Goal: Feedback & Contribution: Leave review/rating

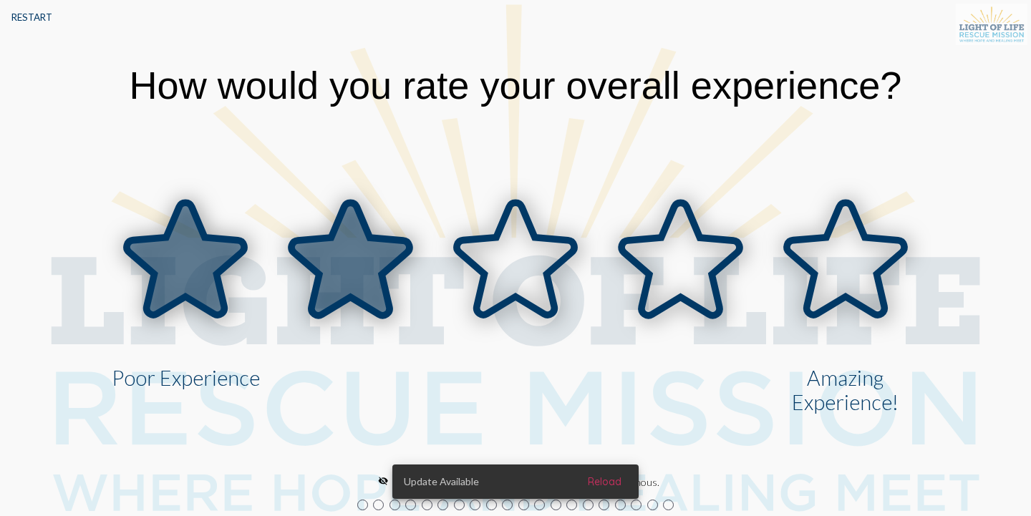
click at [370, 274] on icon at bounding box center [349, 259] width 117 height 112
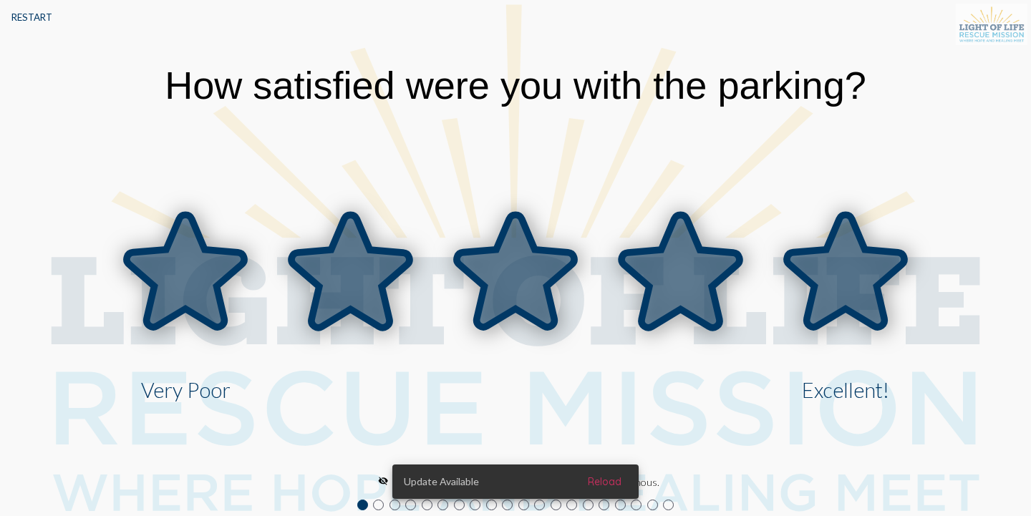
click at [793, 271] on icon at bounding box center [845, 272] width 117 height 112
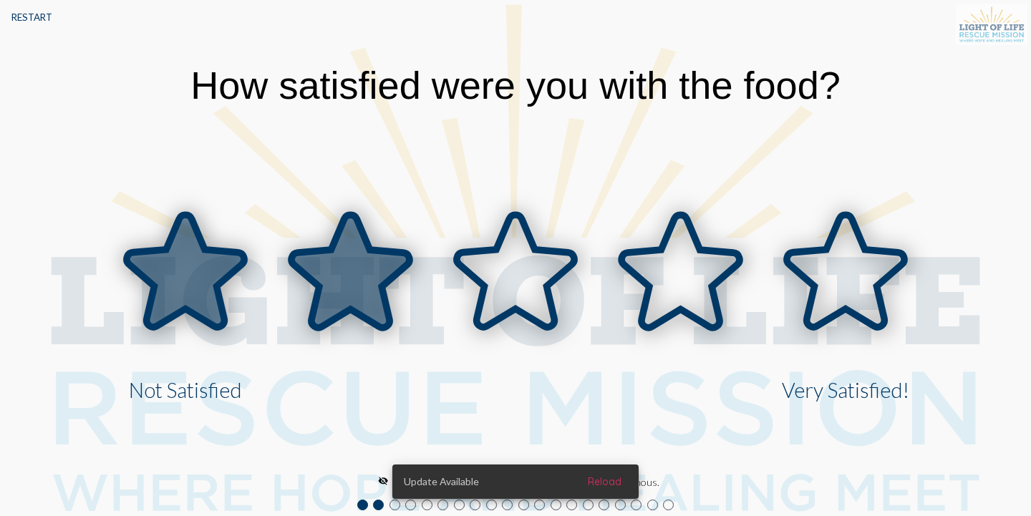
click at [355, 305] on icon at bounding box center [349, 272] width 117 height 112
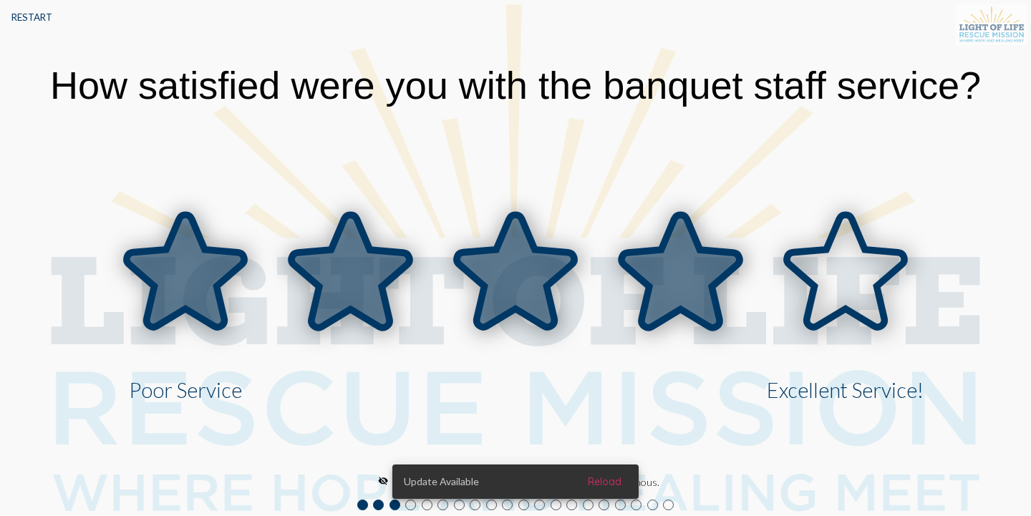
click at [700, 284] on icon at bounding box center [680, 272] width 117 height 112
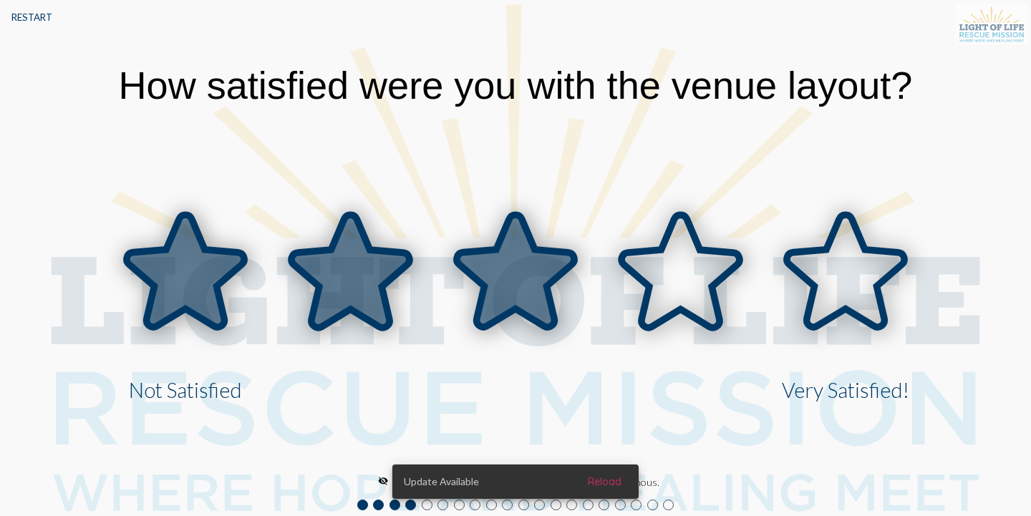
click at [486, 320] on icon at bounding box center [515, 272] width 117 height 112
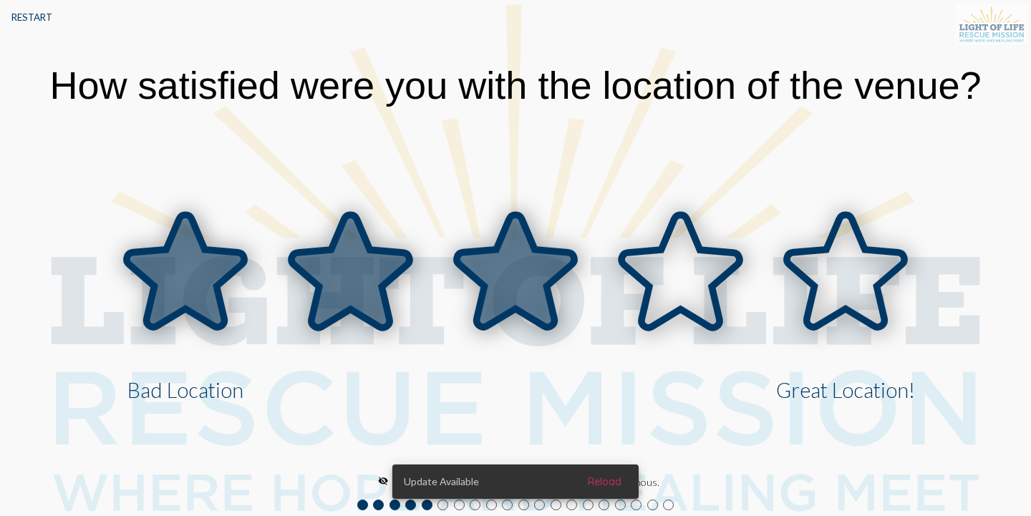
click at [471, 319] on icon at bounding box center [515, 272] width 165 height 165
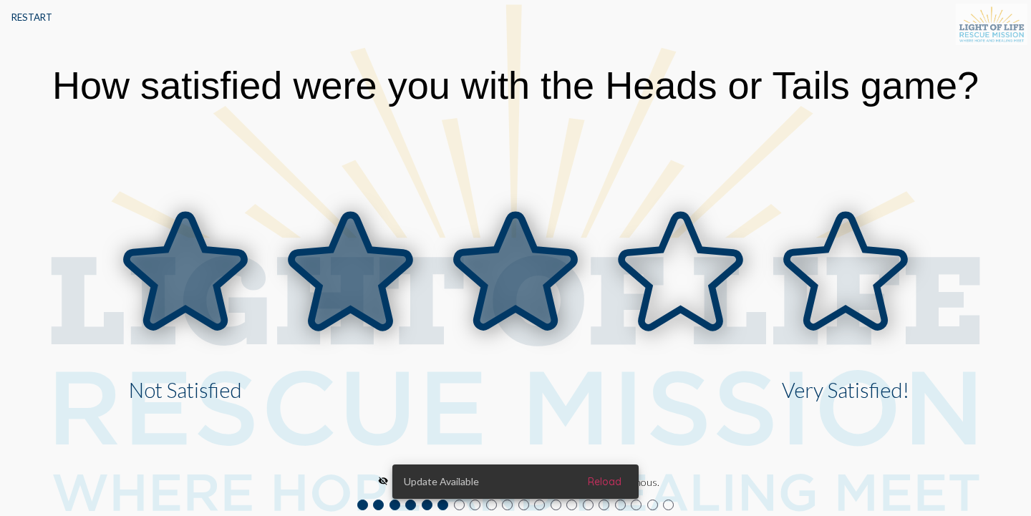
click at [471, 319] on icon at bounding box center [515, 272] width 165 height 165
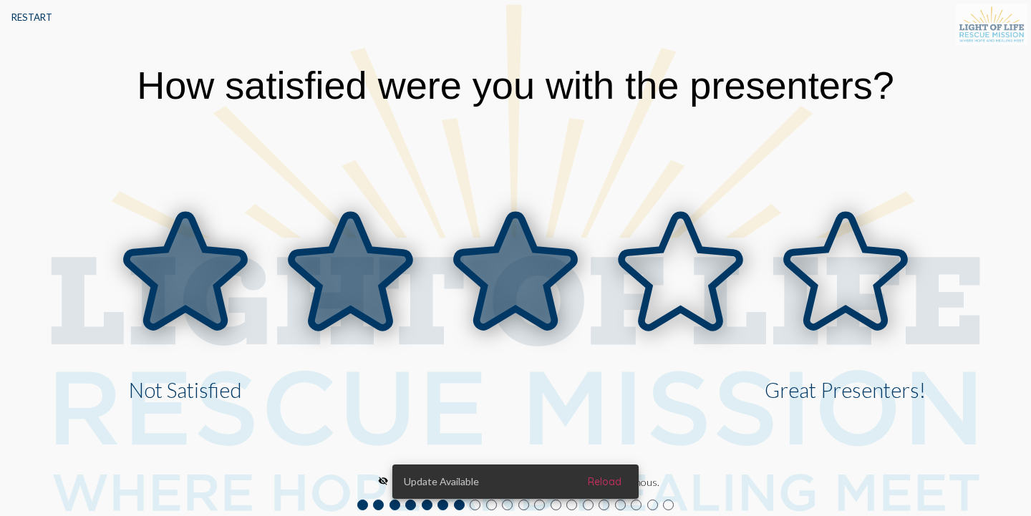
click at [469, 319] on icon at bounding box center [515, 272] width 165 height 165
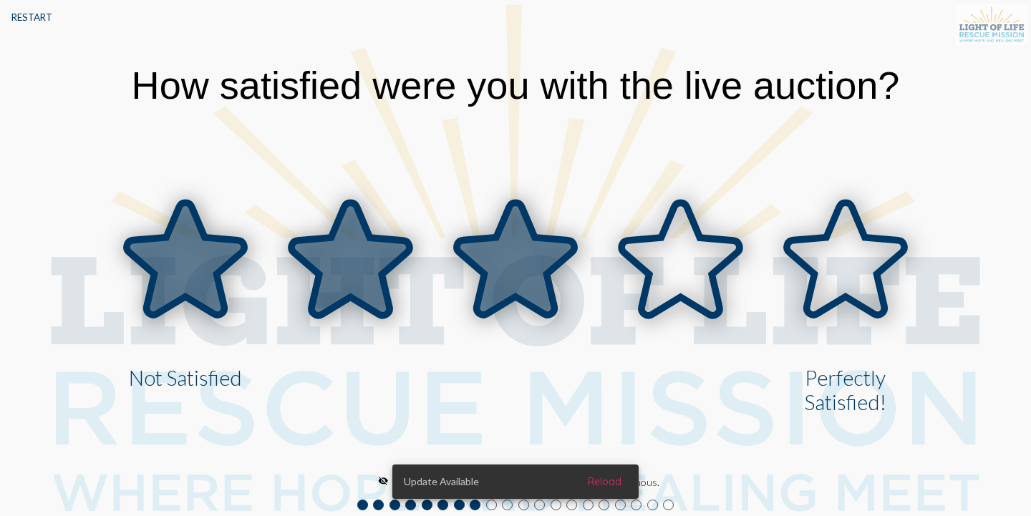
click at [523, 287] on icon at bounding box center [515, 259] width 117 height 112
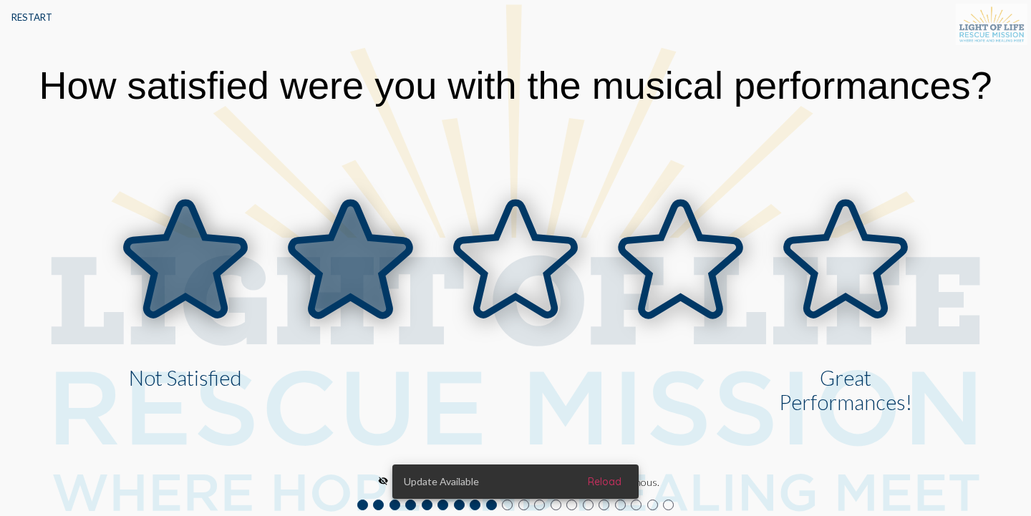
click at [352, 299] on icon at bounding box center [349, 259] width 117 height 112
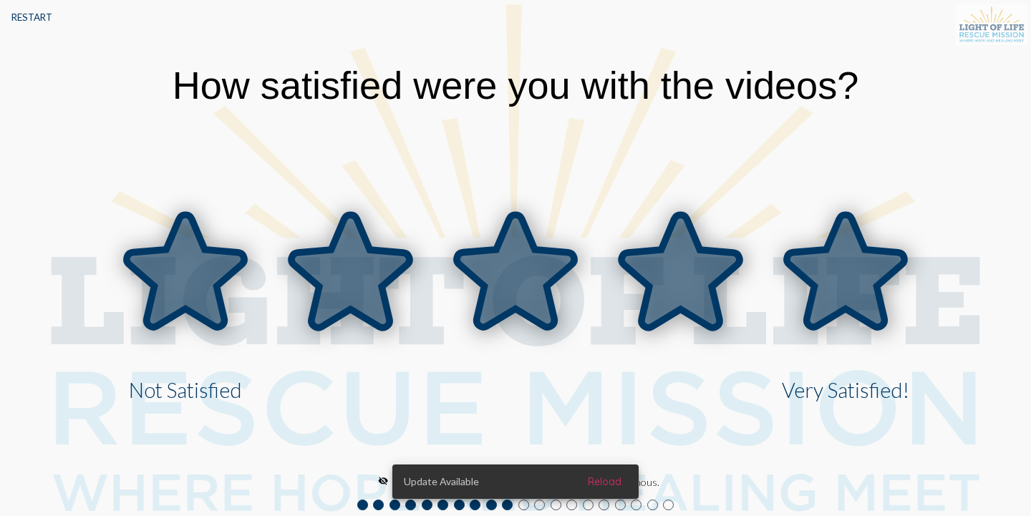
click at [872, 246] on icon at bounding box center [845, 272] width 165 height 165
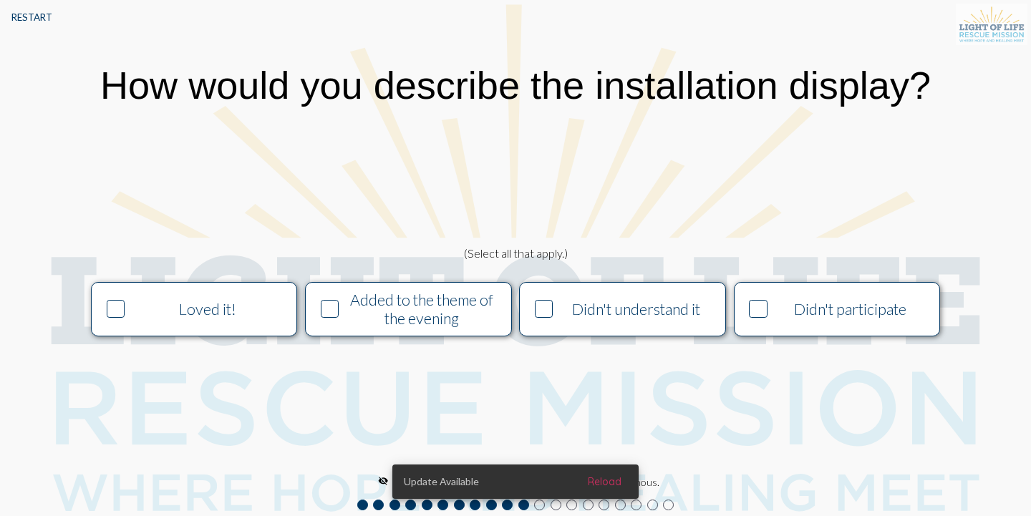
click at [455, 316] on div "Added to the theme of the evening" at bounding box center [422, 309] width 158 height 37
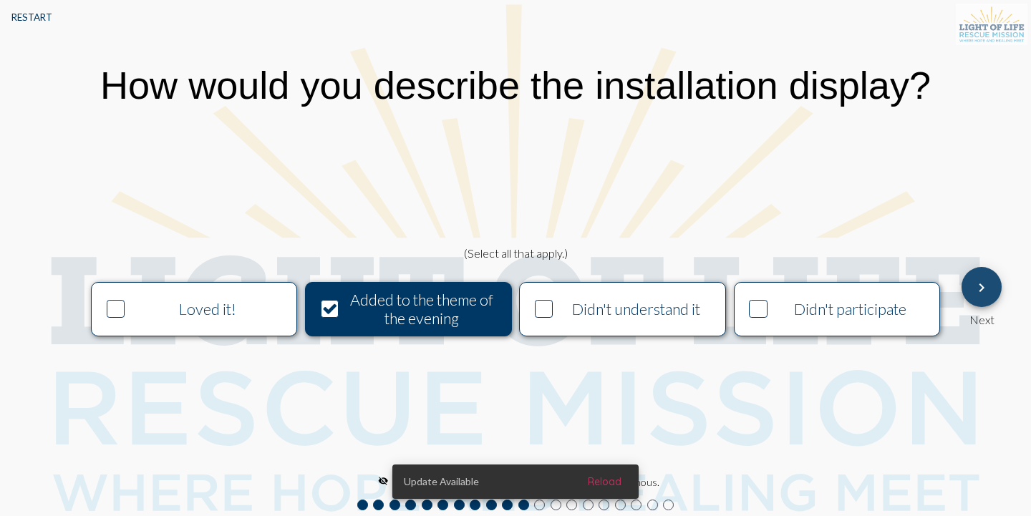
click at [973, 294] on button "keyboard_arrow_right" at bounding box center [982, 287] width 40 height 40
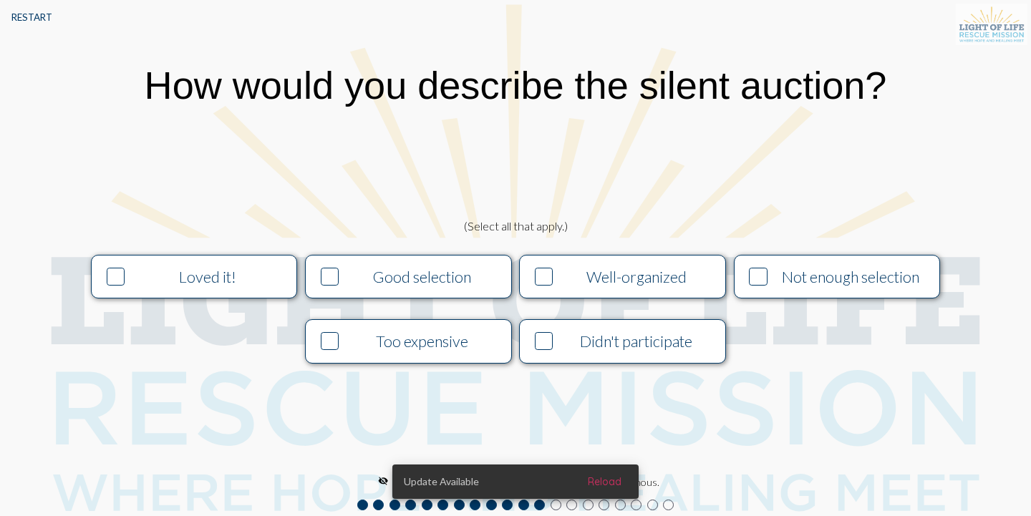
click at [604, 350] on div "Didn't participate" at bounding box center [637, 341] width 158 height 19
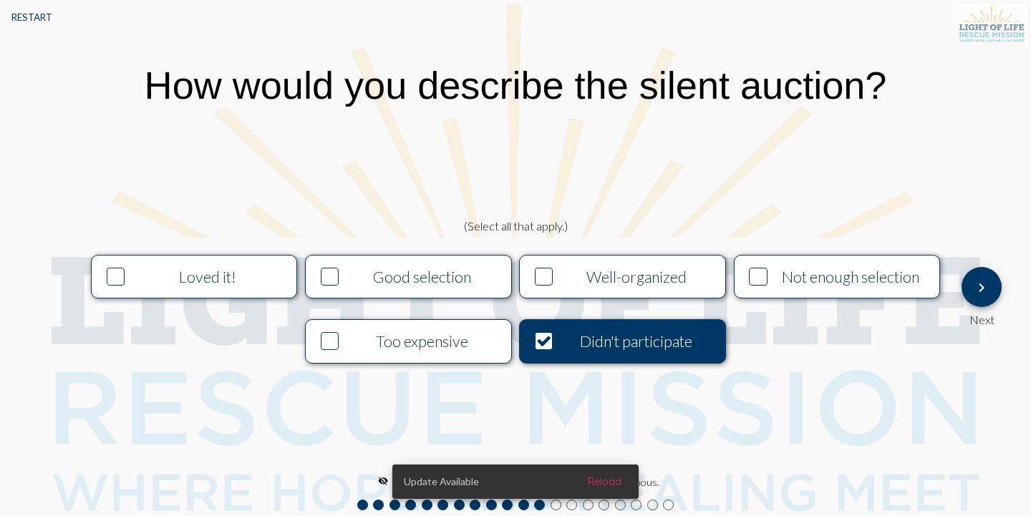
click at [983, 275] on span "keyboard_arrow_right" at bounding box center [981, 287] width 17 height 41
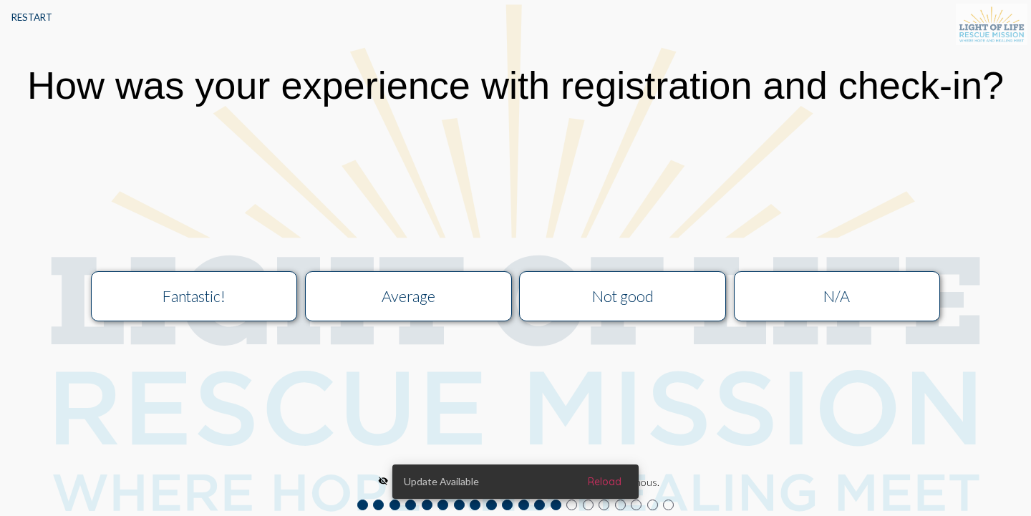
click at [428, 301] on div "Average" at bounding box center [409, 296] width 185 height 19
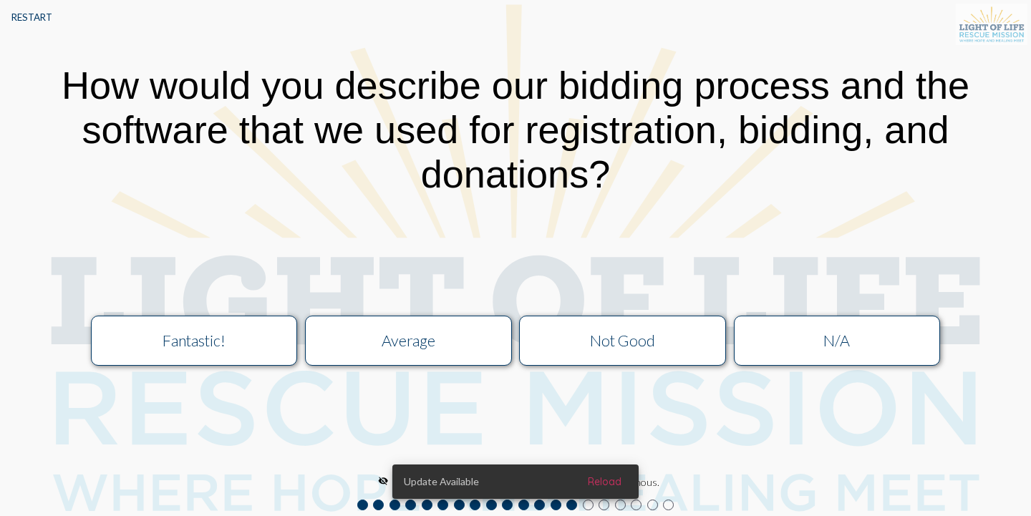
click at [861, 354] on button "N/A" at bounding box center [837, 341] width 206 height 50
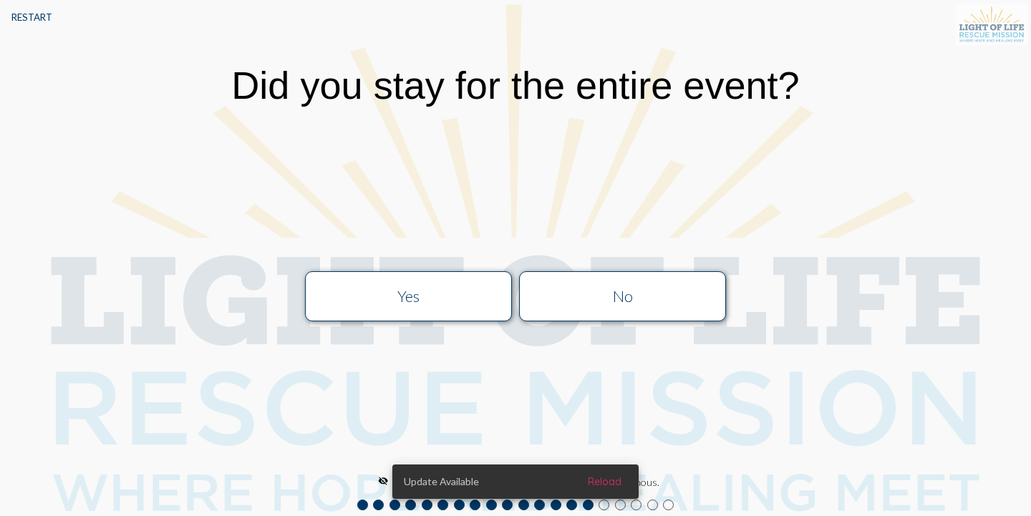
click at [400, 294] on div "Yes" at bounding box center [409, 296] width 185 height 19
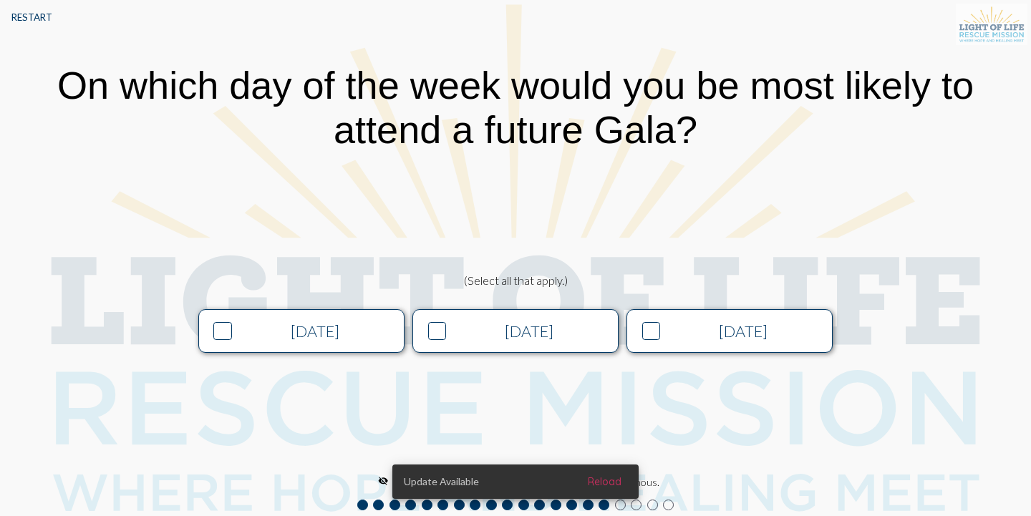
click at [455, 340] on div "Thursday" at bounding box center [529, 331] width 158 height 19
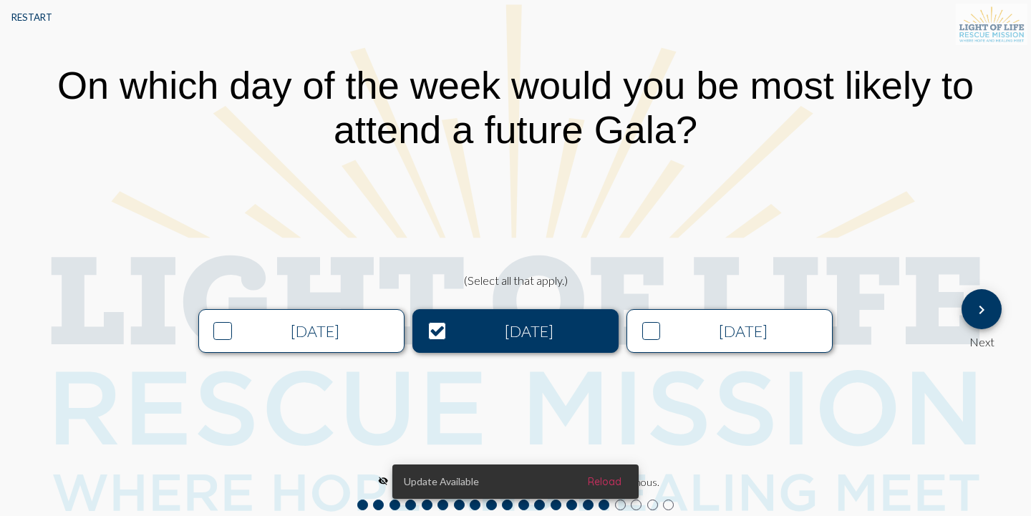
click at [751, 338] on div "Friday" at bounding box center [744, 331] width 158 height 19
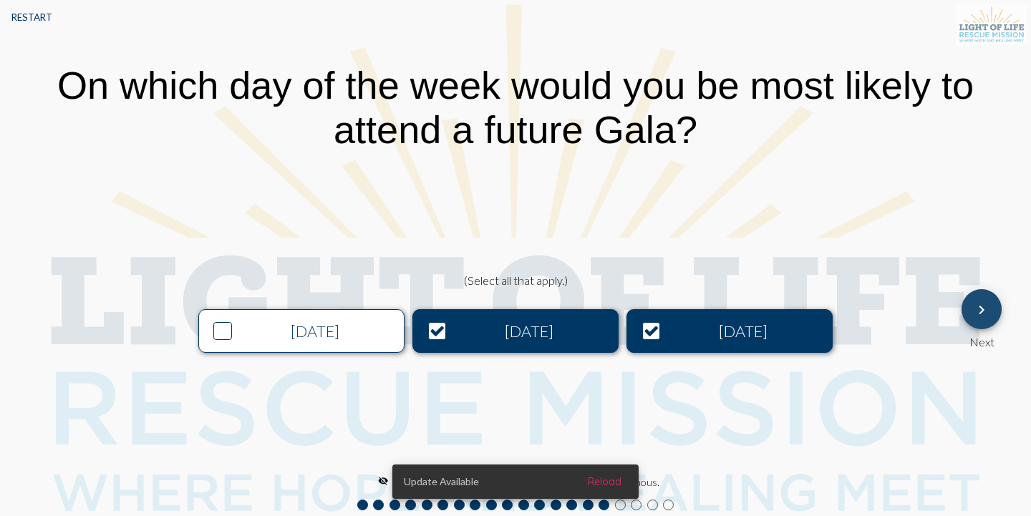
click at [973, 309] on button "keyboard_arrow_right" at bounding box center [982, 309] width 40 height 40
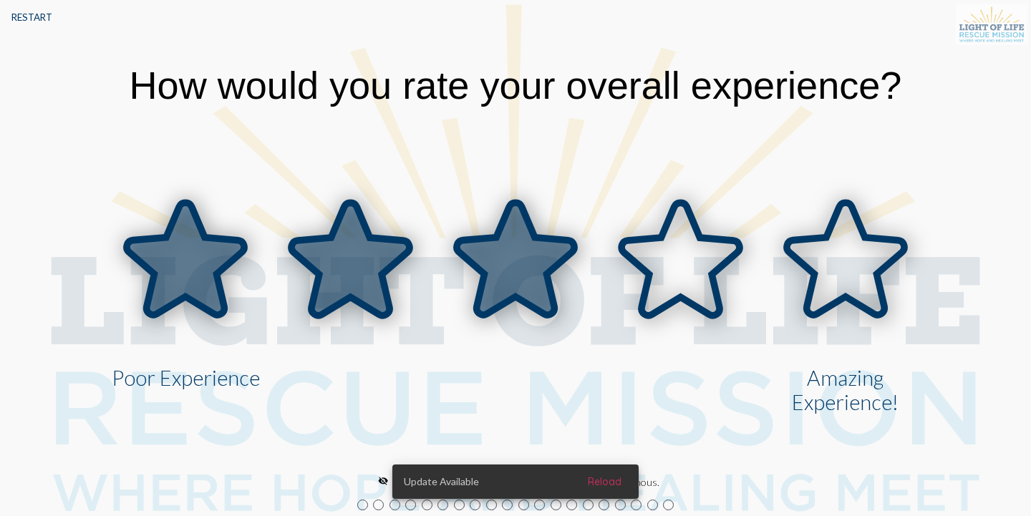
click at [531, 223] on icon at bounding box center [515, 259] width 117 height 112
